Goal: Connect with others: Connect with other users

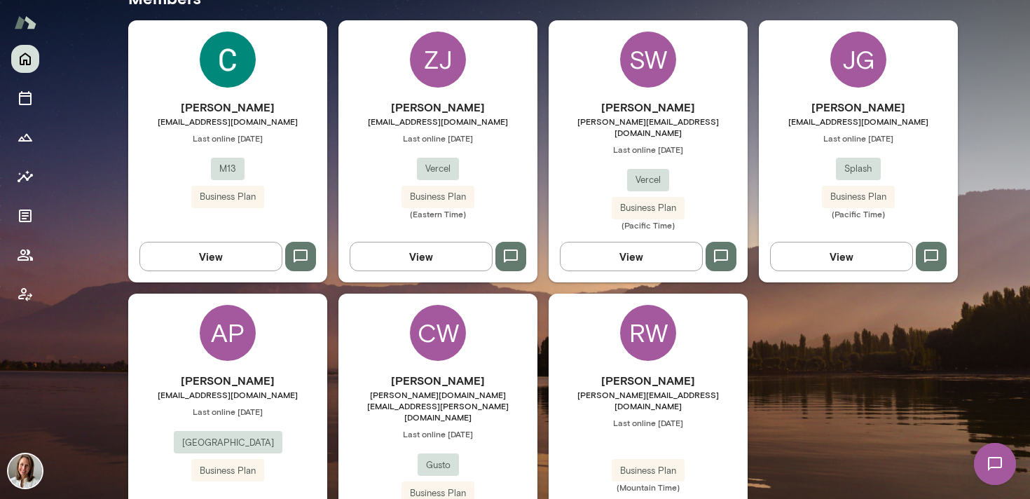
scroll to position [446, 0]
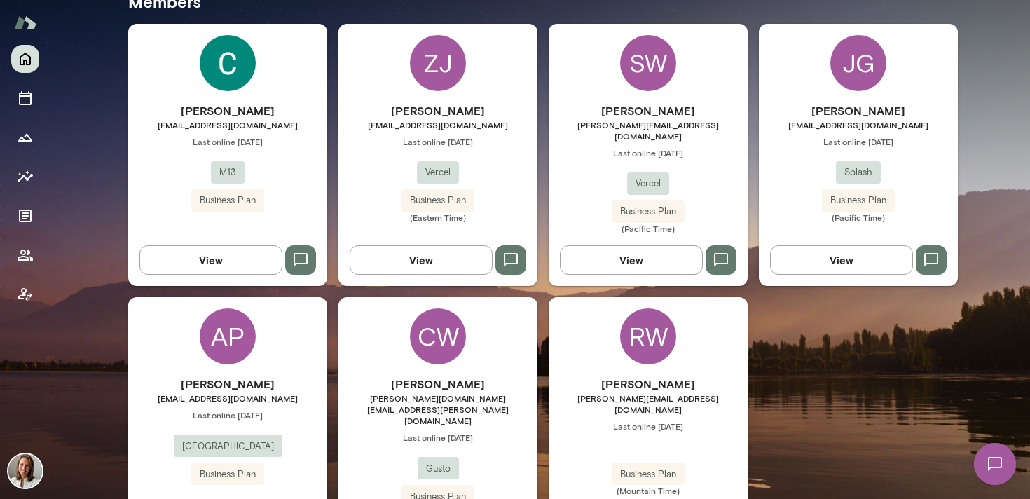
click at [300, 351] on div "AP [PERSON_NAME] [PERSON_NAME][EMAIL_ADDRESS][DOMAIN_NAME] Last online [DATE] J…" at bounding box center [227, 433] width 199 height 273
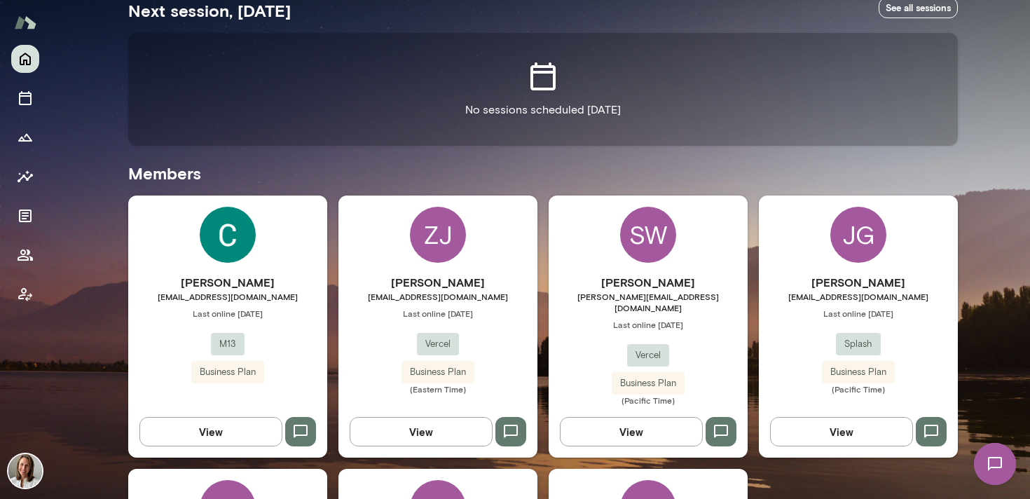
scroll to position [277, 0]
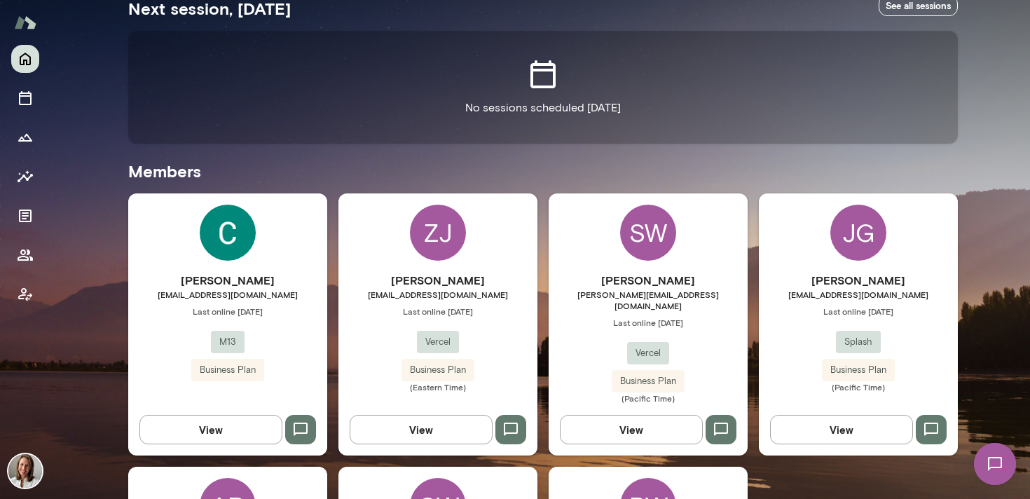
click at [179, 320] on div "[PERSON_NAME] [PERSON_NAME][EMAIL_ADDRESS][DOMAIN_NAME] Last online [DATE] M13 …" at bounding box center [227, 326] width 199 height 109
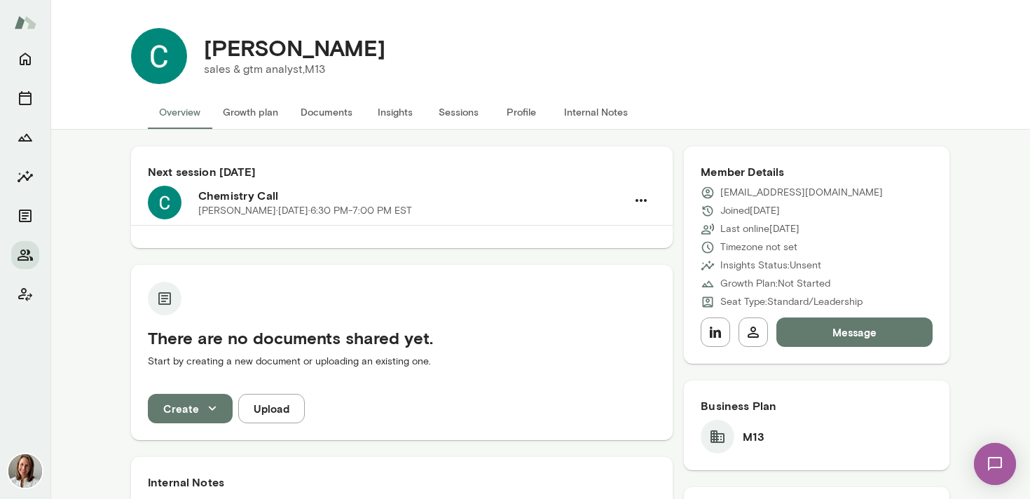
click at [303, 66] on p "sales & gtm analyst, M13" at bounding box center [294, 69] width 181 height 17
